Goal: Task Accomplishment & Management: Complete application form

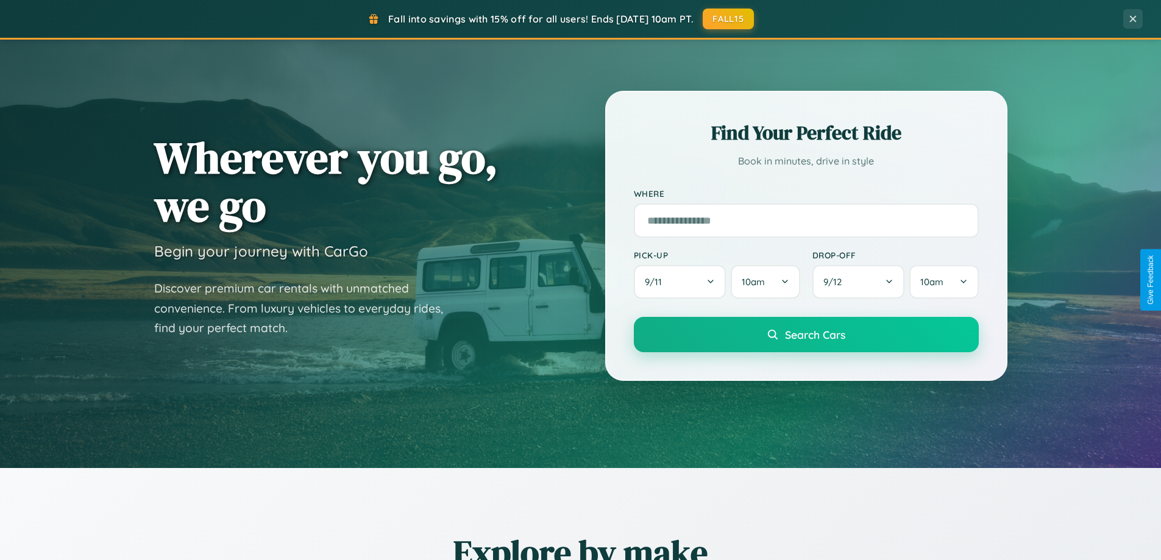
scroll to position [2346, 0]
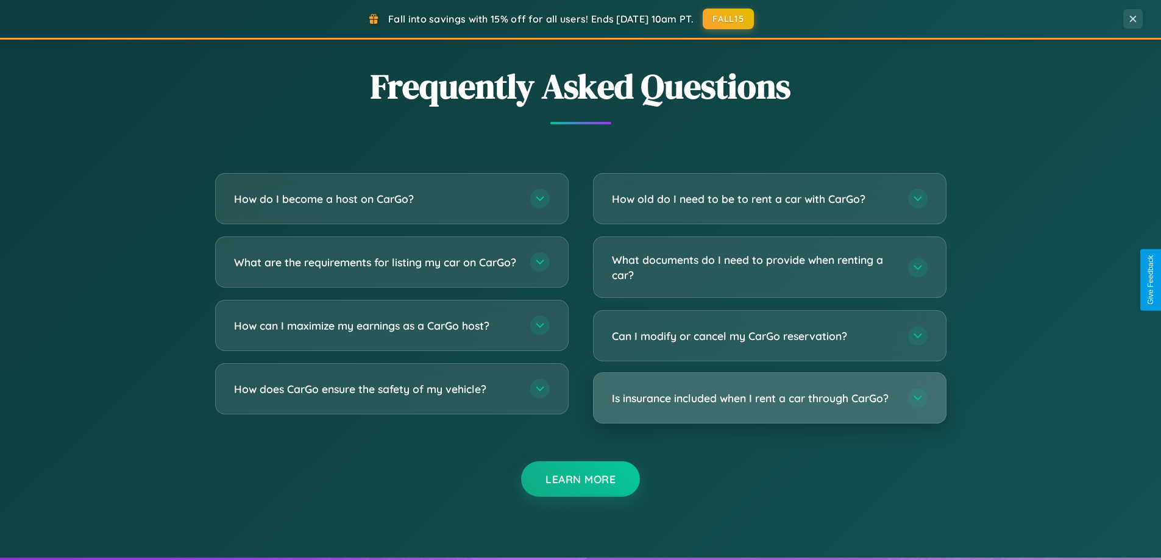
click at [769, 399] on h3 "Is insurance included when I rent a car through CarGo?" at bounding box center [754, 398] width 284 height 15
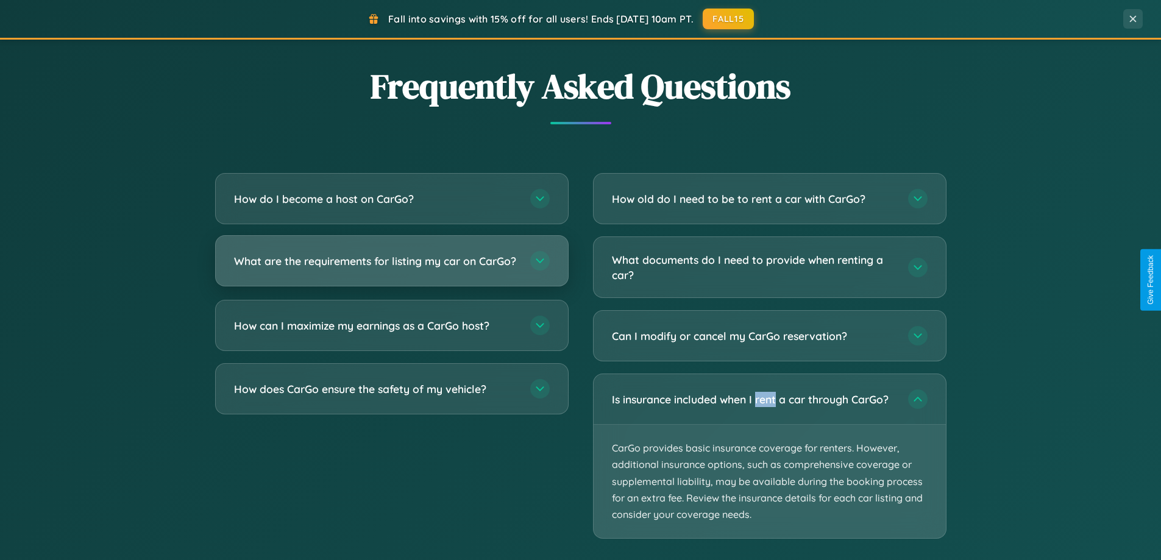
click at [391, 266] on h3 "What are the requirements for listing my car on CarGo?" at bounding box center [376, 261] width 284 height 15
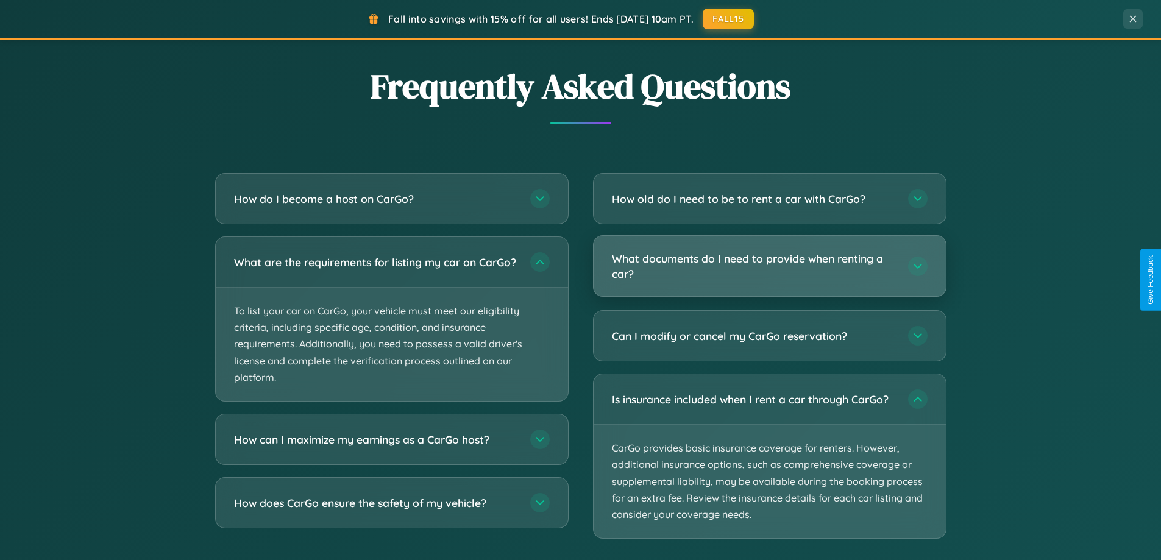
click at [769, 266] on h3 "What documents do I need to provide when renting a car?" at bounding box center [754, 266] width 284 height 30
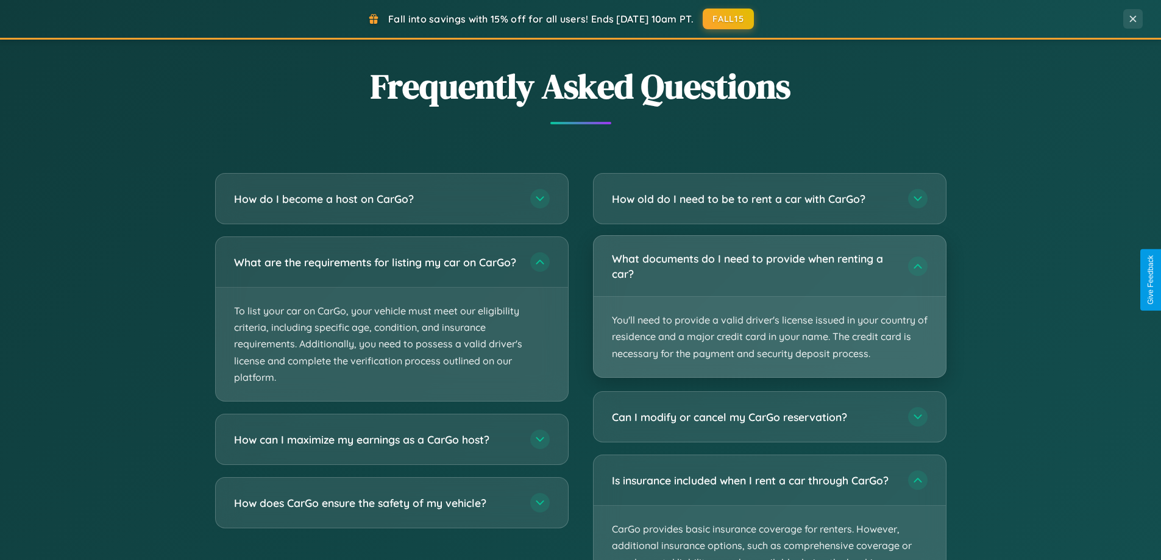
click at [769, 306] on p "You'll need to provide a valid driver's license issued in your country of resid…" at bounding box center [770, 337] width 352 height 80
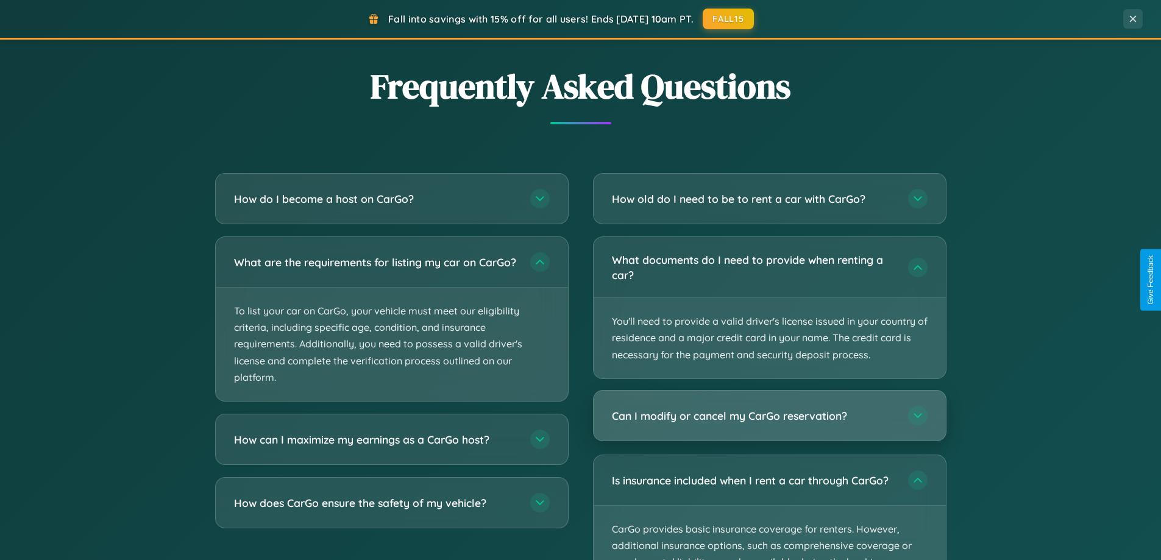
click at [769, 416] on h3 "Can I modify or cancel my CarGo reservation?" at bounding box center [754, 415] width 284 height 15
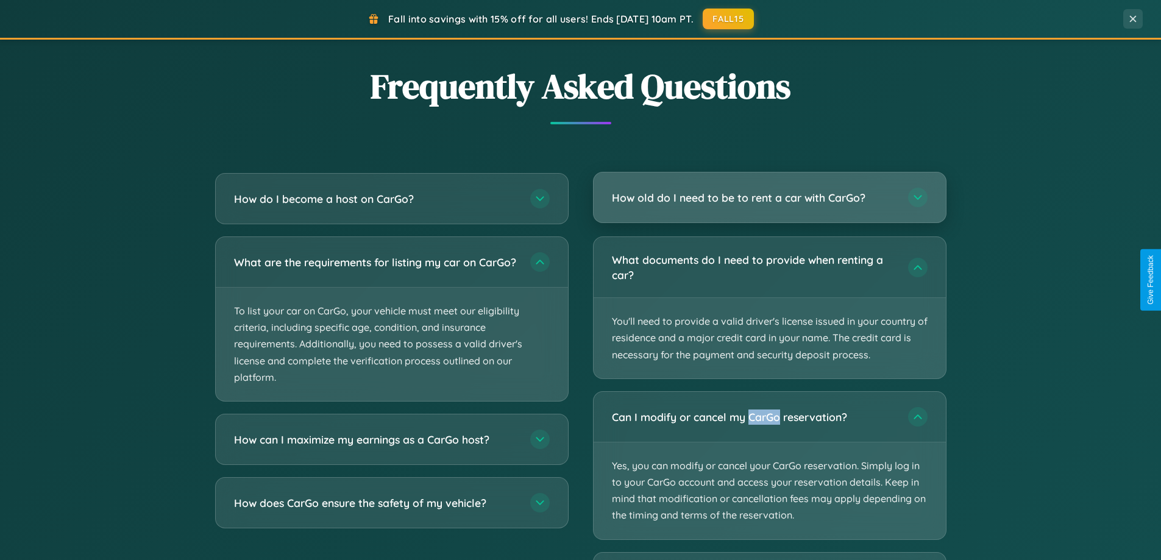
click at [769, 198] on h3 "How old do I need to be to rent a car with CarGo?" at bounding box center [754, 197] width 284 height 15
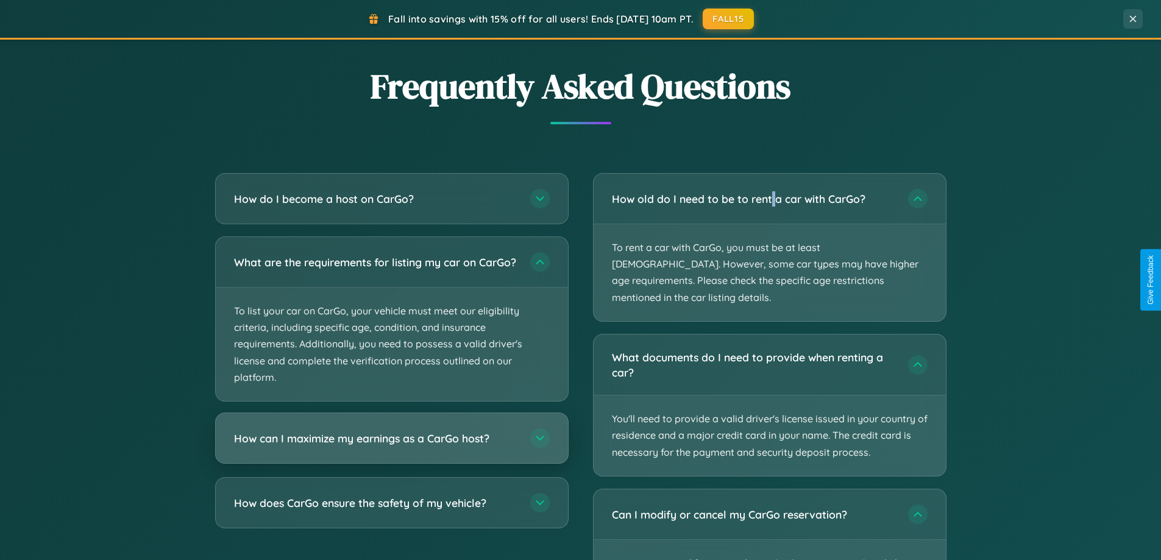
click at [391, 446] on h3 "How can I maximize my earnings as a CarGo host?" at bounding box center [376, 438] width 284 height 15
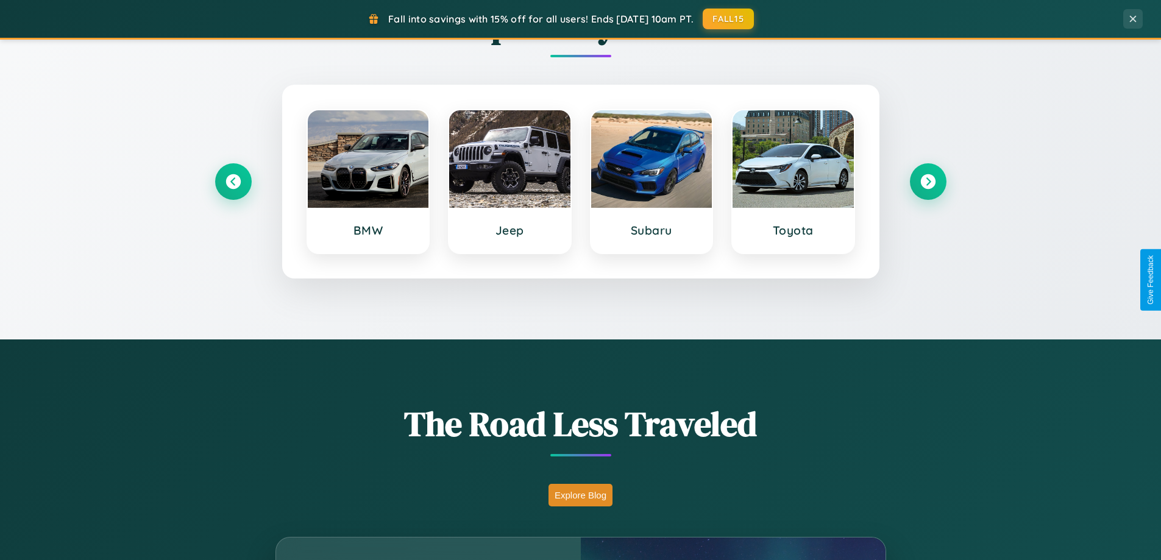
scroll to position [0, 0]
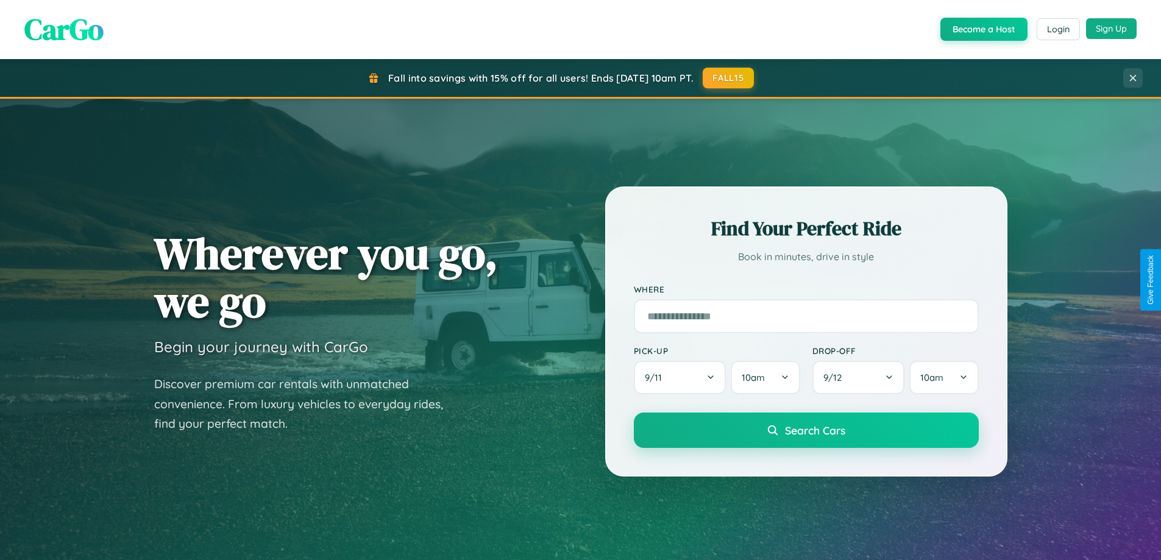
click at [1111, 29] on button "Sign Up" at bounding box center [1111, 28] width 51 height 21
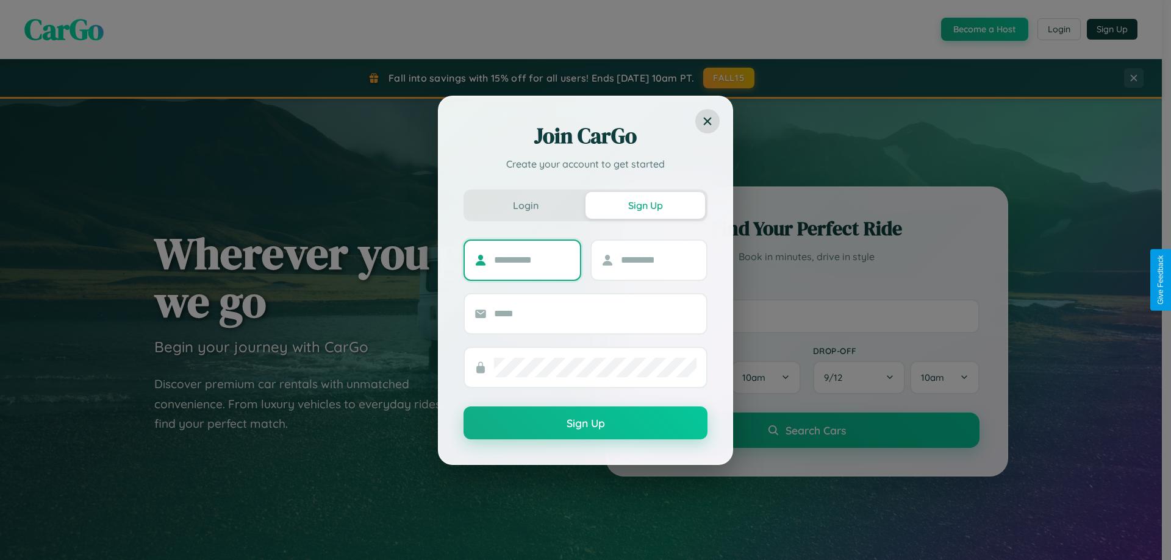
click at [532, 260] on input "text" at bounding box center [532, 261] width 76 height 20
type input "*******"
click at [658, 260] on input "text" at bounding box center [659, 261] width 76 height 20
type input "*****"
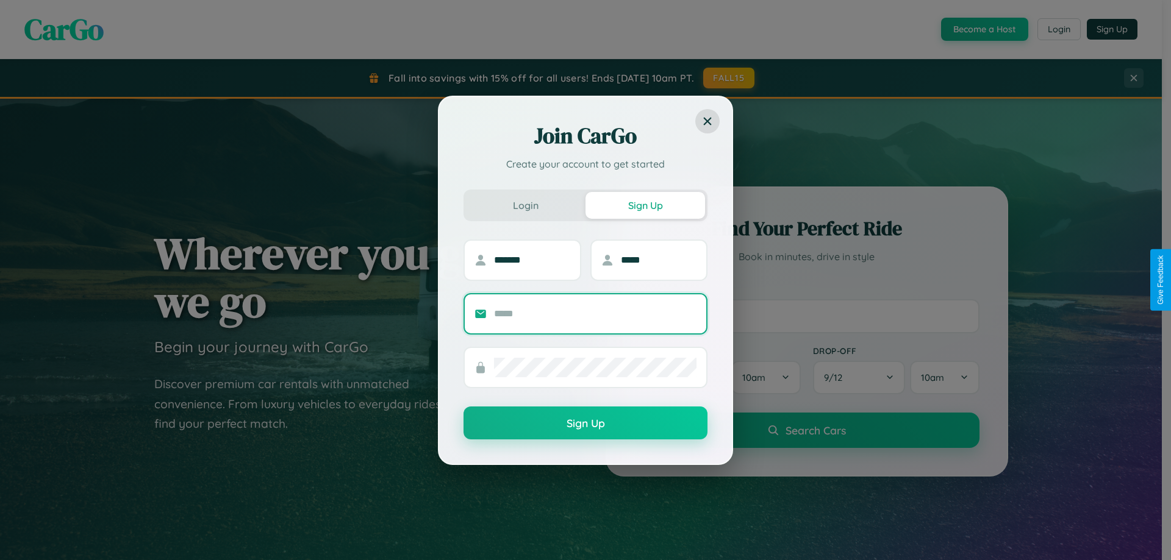
click at [595, 313] on input "text" at bounding box center [595, 314] width 202 height 20
type input "**********"
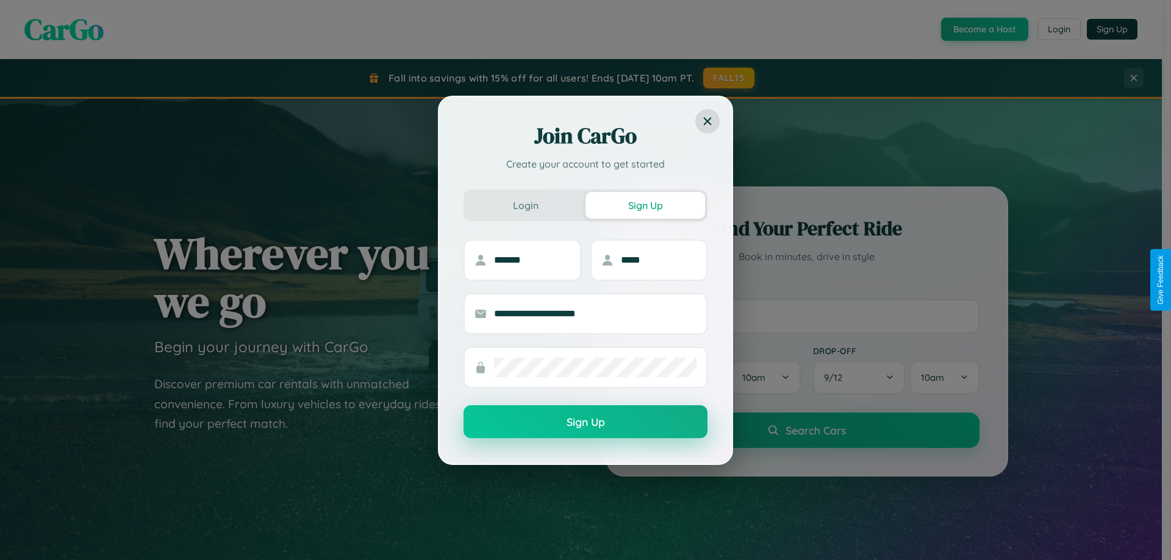
click at [585, 422] on button "Sign Up" at bounding box center [585, 421] width 244 height 33
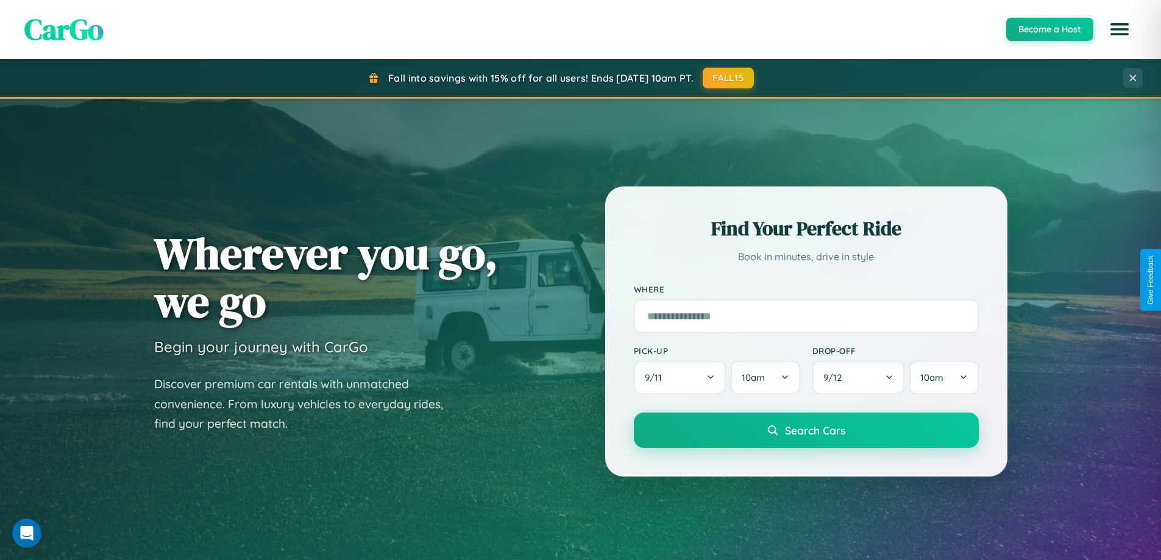
scroll to position [1959, 0]
